Goal: Information Seeking & Learning: Learn about a topic

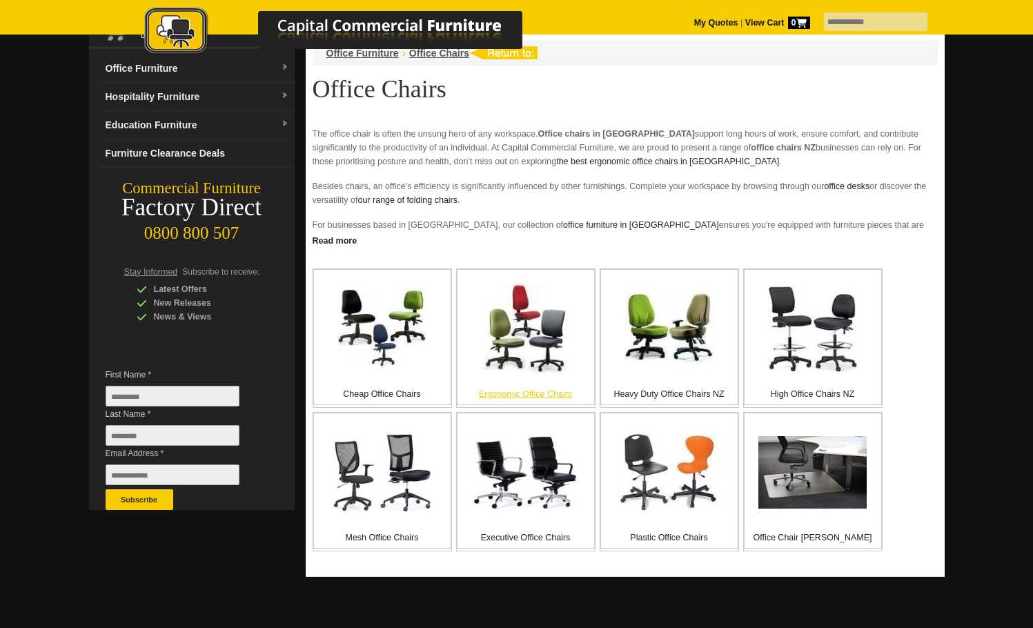
scroll to position [138, 0]
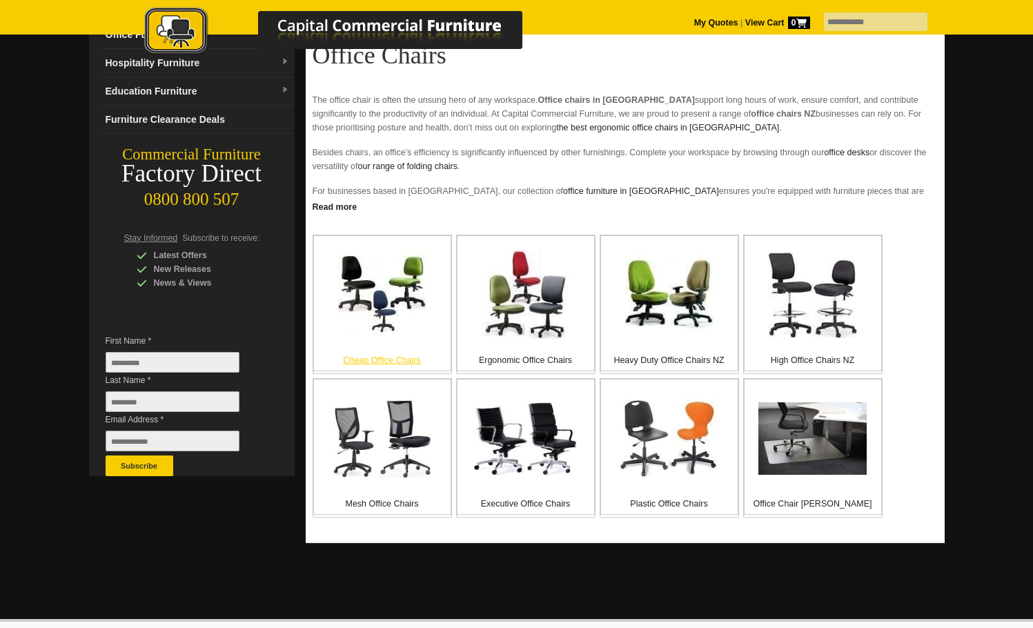
click at [374, 365] on p "Cheap Office Chairs" at bounding box center [382, 360] width 137 height 14
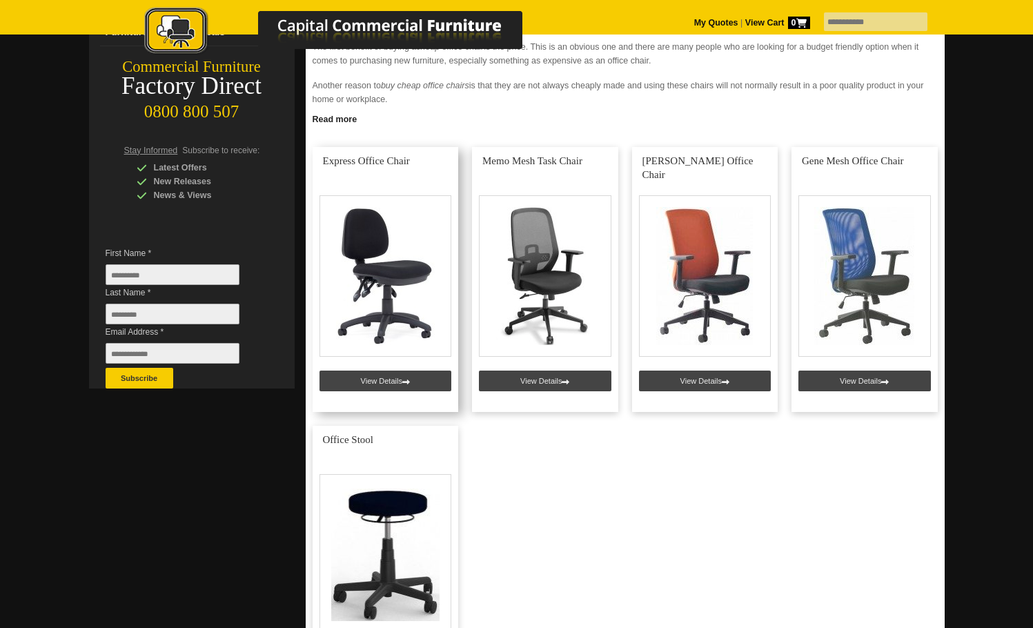
scroll to position [207, 0]
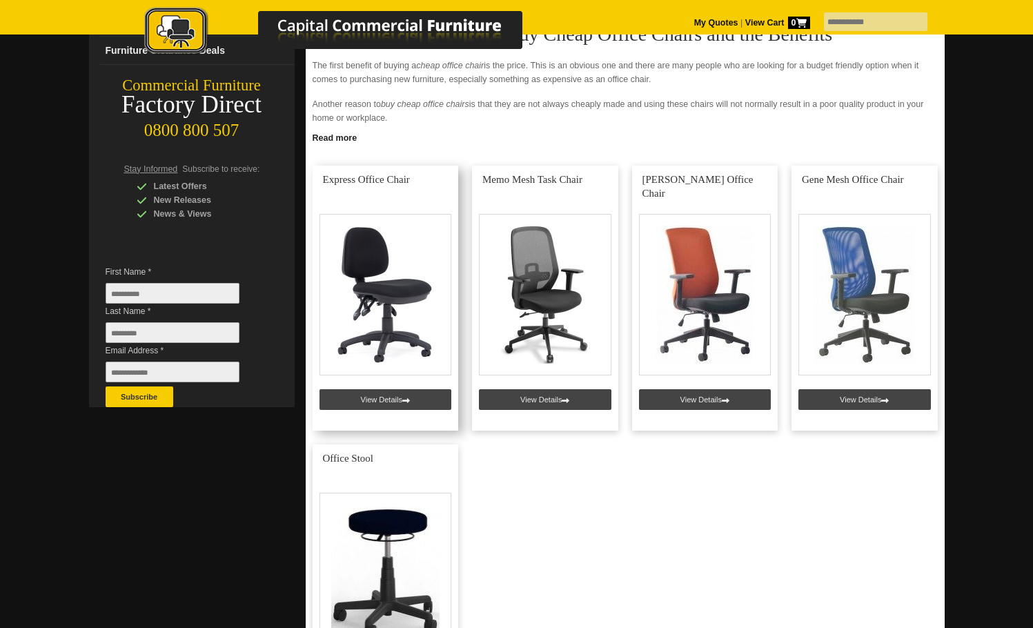
click at [404, 402] on link at bounding box center [386, 298] width 146 height 265
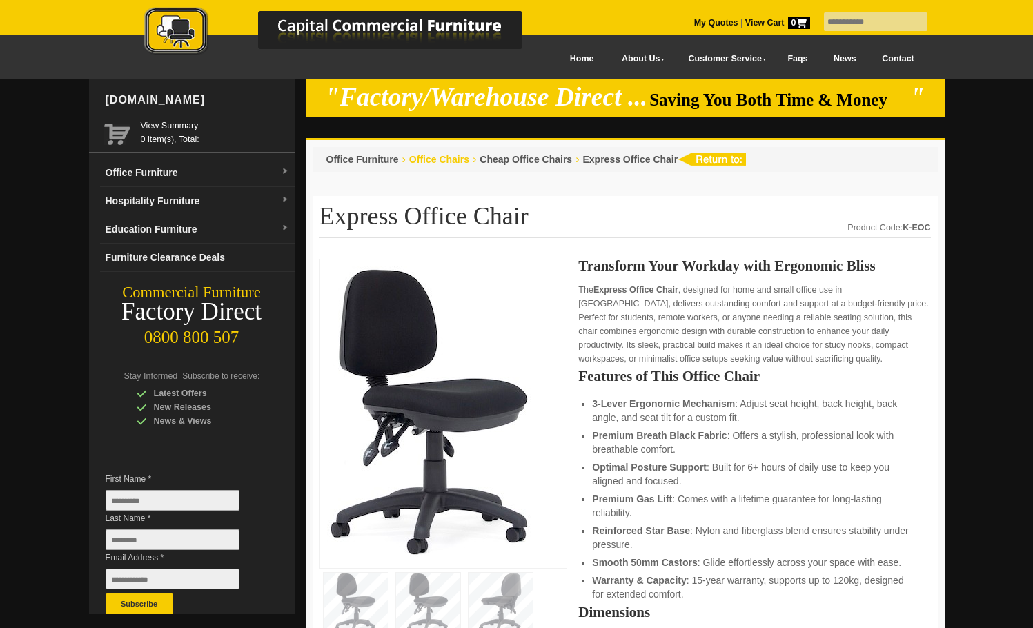
click at [449, 157] on span "Office Chairs" at bounding box center [439, 159] width 60 height 11
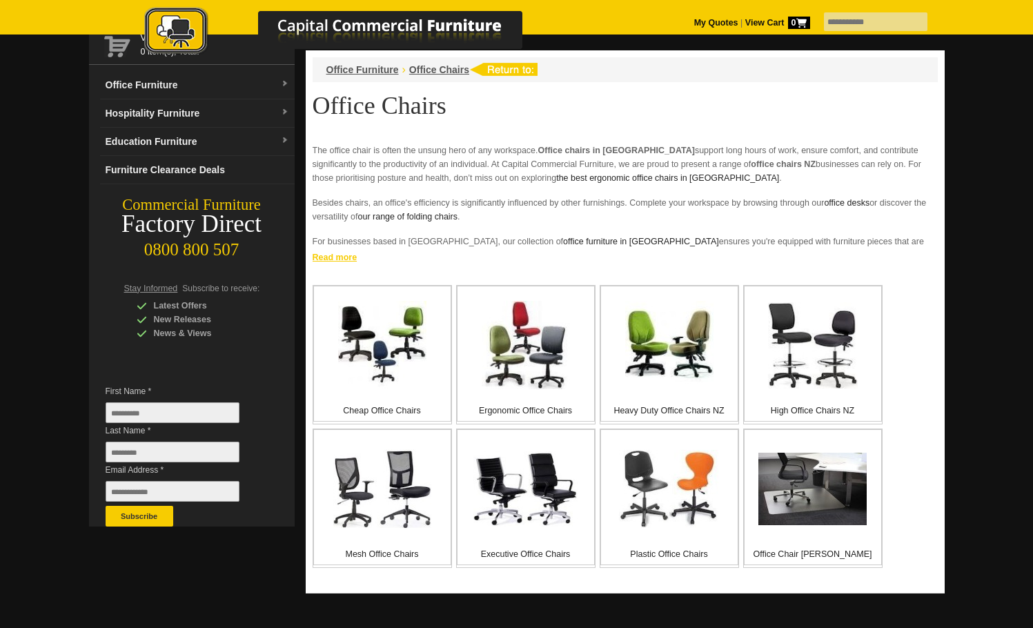
scroll to position [138, 0]
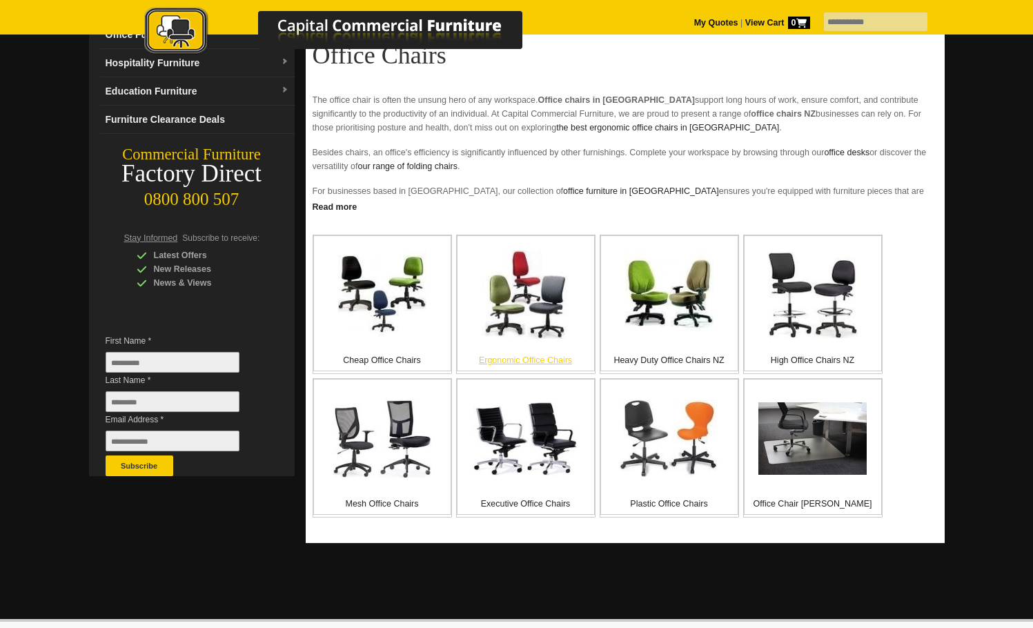
click at [552, 295] on img at bounding box center [526, 295] width 88 height 88
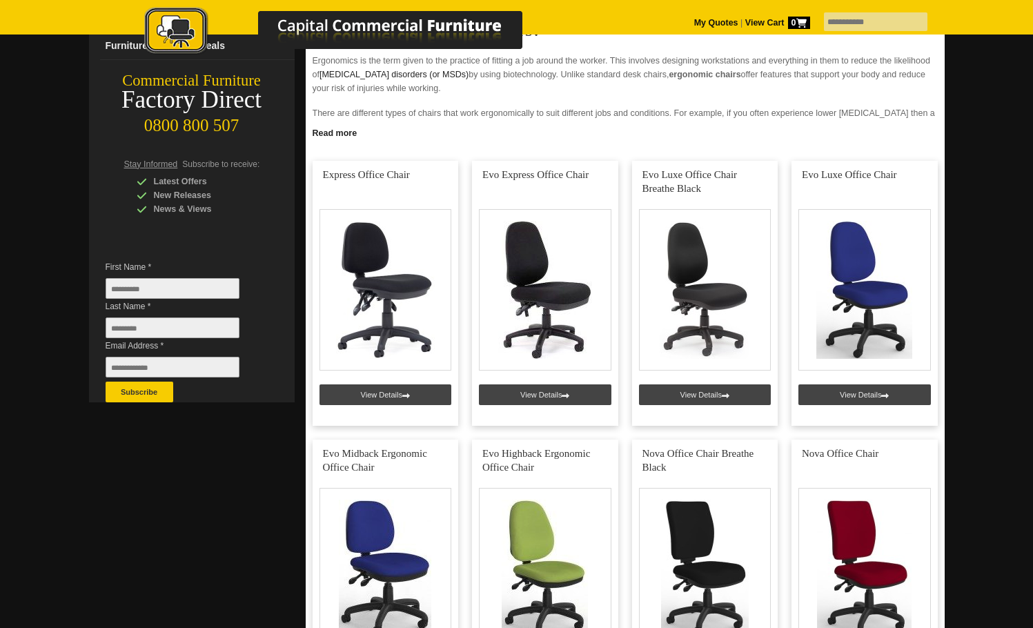
scroll to position [207, 0]
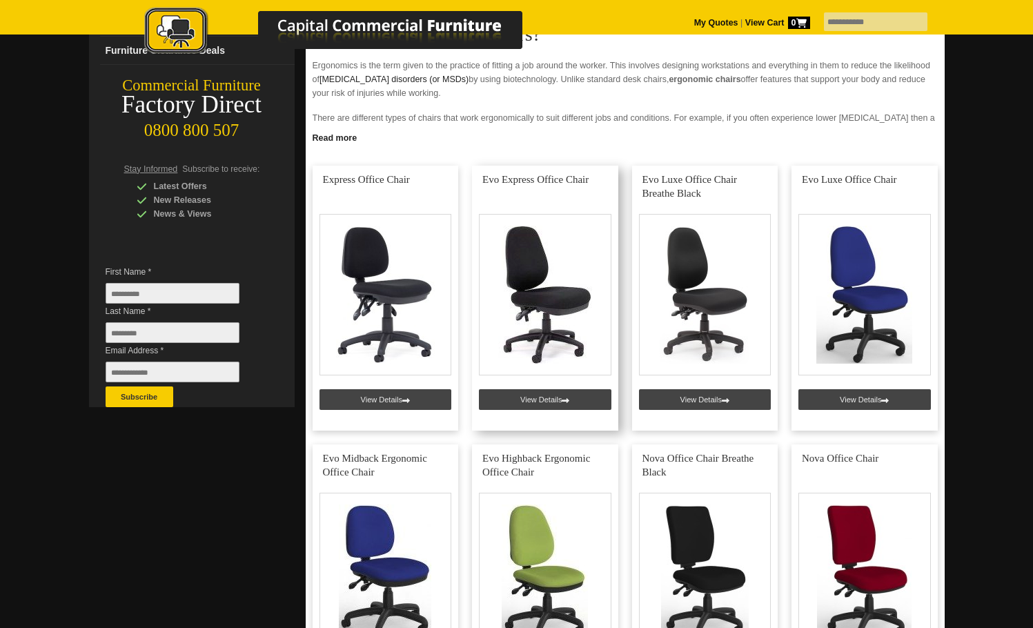
click at [543, 397] on link at bounding box center [545, 298] width 146 height 265
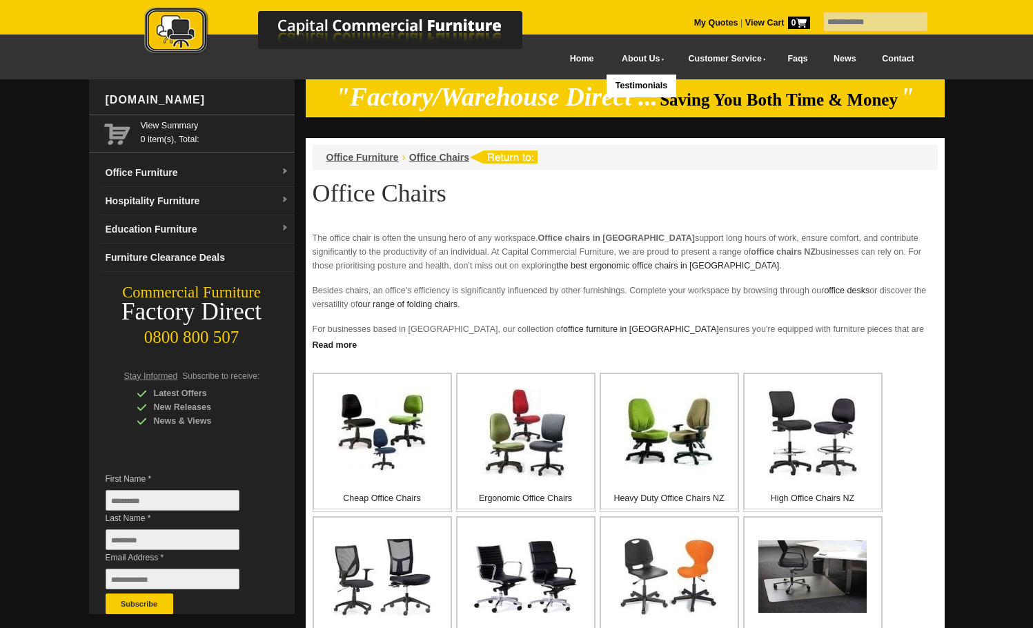
click at [621, 59] on link "About Us" at bounding box center [640, 58] width 66 height 31
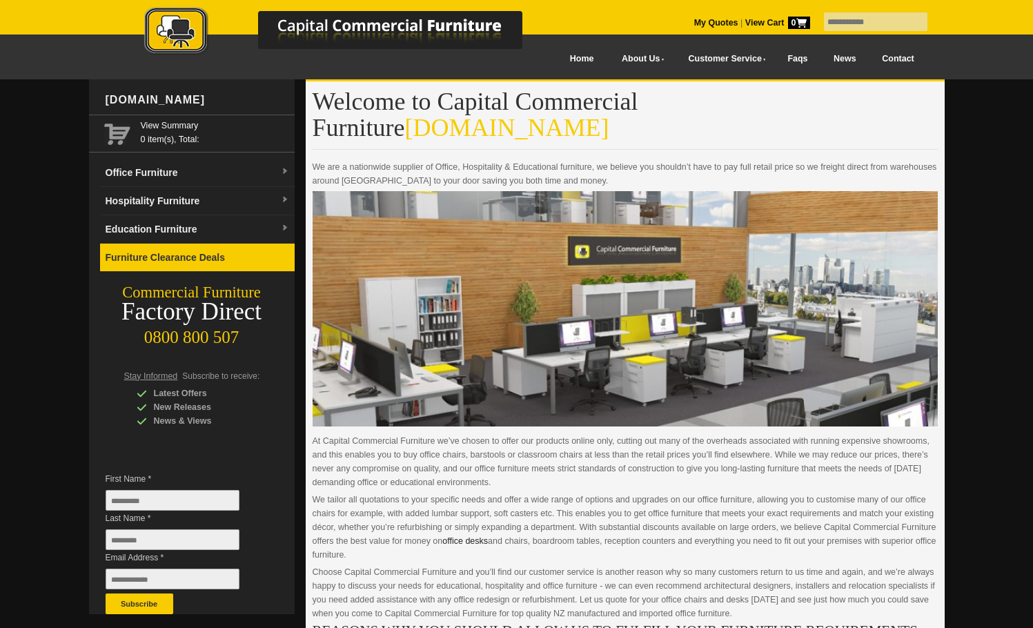
click at [173, 252] on link "Furniture Clearance Deals" at bounding box center [197, 258] width 195 height 28
